Goal: Task Accomplishment & Management: Manage account settings

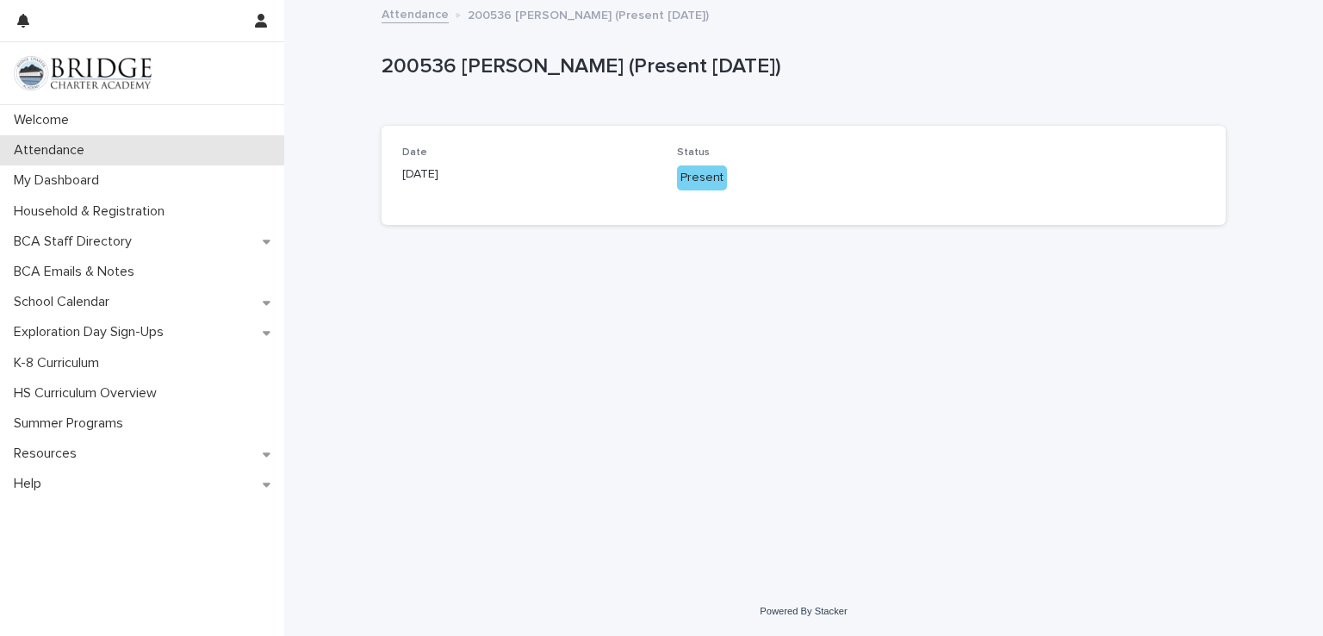
click at [98, 143] on div "Attendance" at bounding box center [142, 150] width 284 height 30
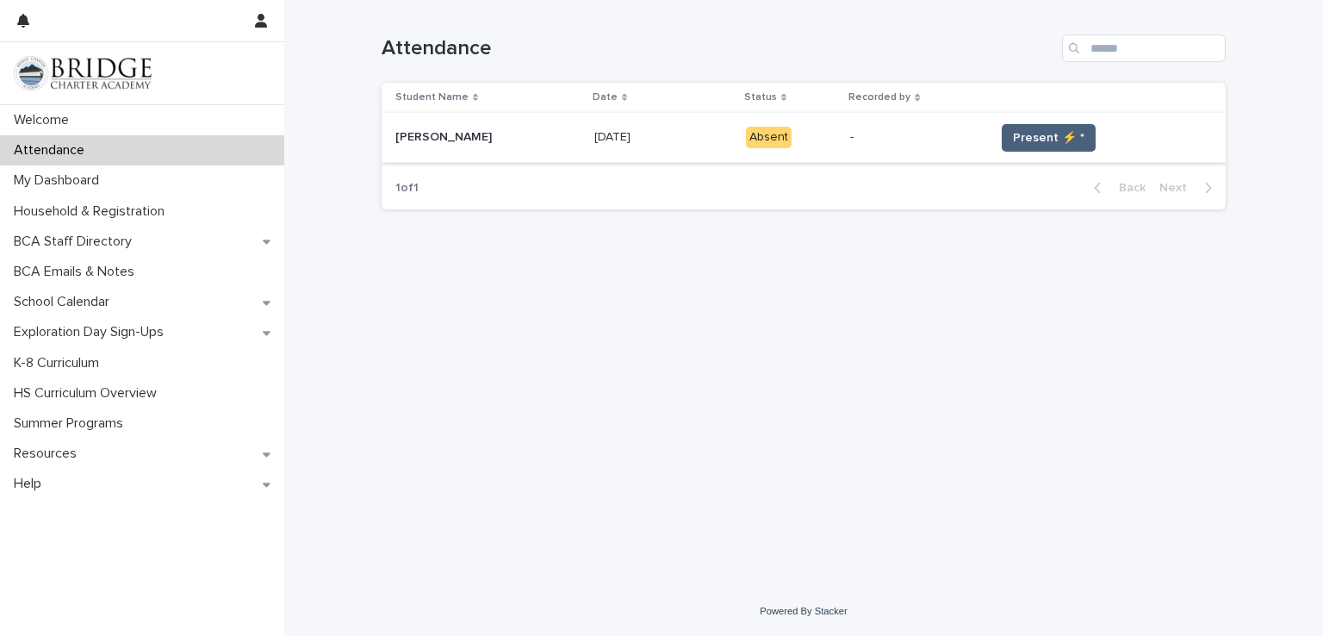
click at [1013, 140] on span "Present ⚡ *" at bounding box center [1049, 137] width 72 height 17
click at [1044, 134] on span "Present ⚡ *" at bounding box center [1049, 137] width 72 height 17
click at [1038, 136] on span "Present ⚡ *" at bounding box center [1049, 137] width 72 height 17
click at [1037, 136] on span "Present ⚡ *" at bounding box center [1049, 137] width 72 height 17
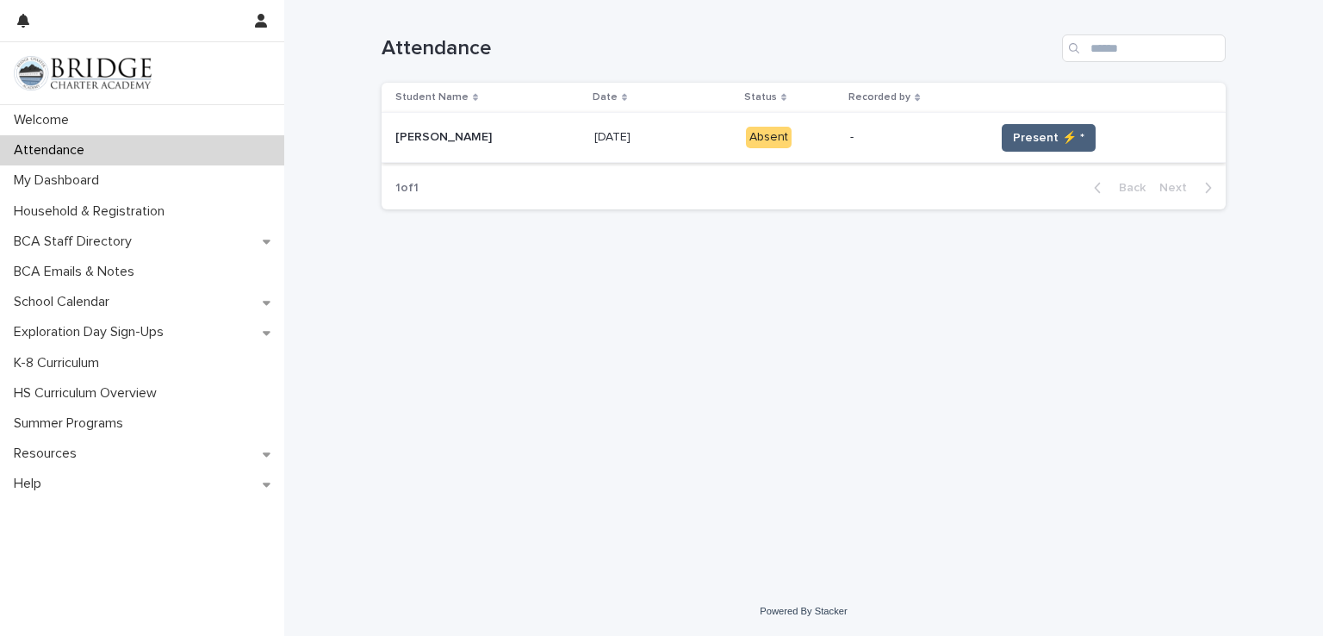
click at [1037, 136] on span "Present ⚡ *" at bounding box center [1049, 137] width 72 height 17
